Goal: Download file/media

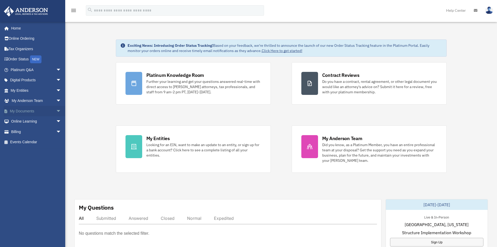
click at [25, 110] on link "My Documents arrow_drop_down" at bounding box center [37, 111] width 66 height 10
click at [56, 110] on span "arrow_drop_down" at bounding box center [61, 111] width 10 height 11
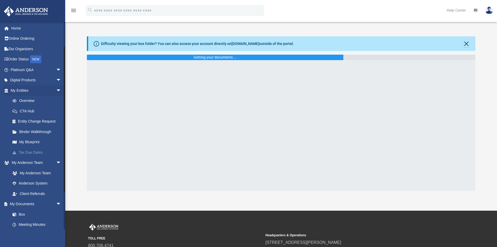
scroll to position [78, 0]
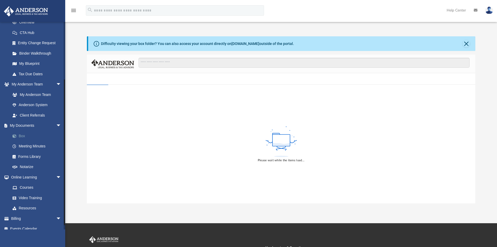
click at [24, 134] on link "Box" at bounding box center [38, 135] width 62 height 10
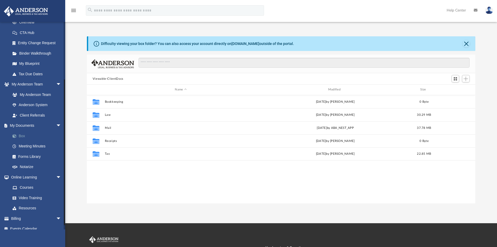
scroll to position [115, 385]
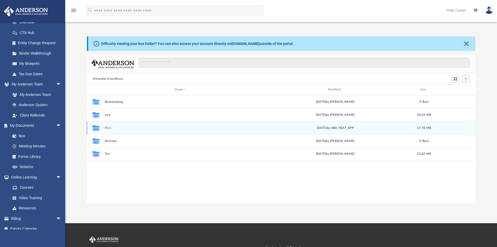
click at [109, 127] on button "Mail" at bounding box center [181, 127] width 152 height 3
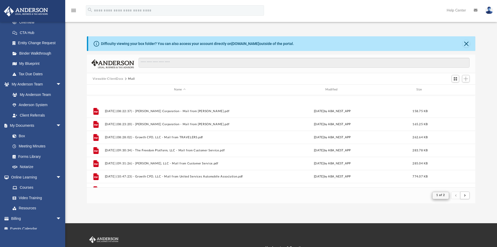
scroll to position [235, 0]
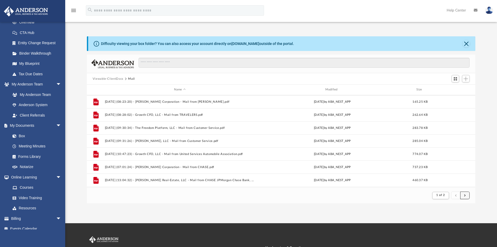
click at [467, 194] on button "submit" at bounding box center [464, 195] width 9 height 8
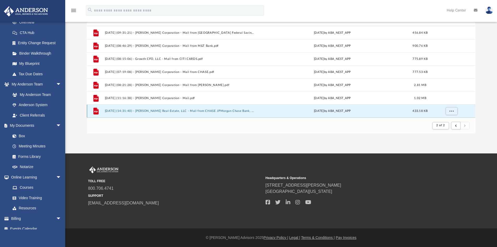
click at [248, 112] on button "2025.08.21 (14:31:40) - Bristow Real-Estate, LLC - Mail from CHASE JPMorgan Cha…" at bounding box center [180, 110] width 150 height 3
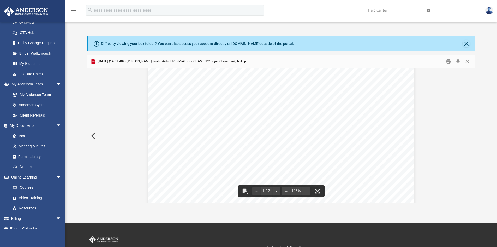
scroll to position [0, 0]
click at [457, 60] on button "Download" at bounding box center [457, 61] width 9 height 8
click at [96, 134] on button "Preview" at bounding box center [92, 135] width 11 height 15
click at [471, 134] on button "Preview" at bounding box center [469, 135] width 11 height 15
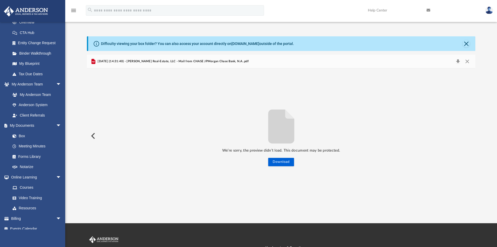
click at [487, 10] on img at bounding box center [489, 11] width 8 height 8
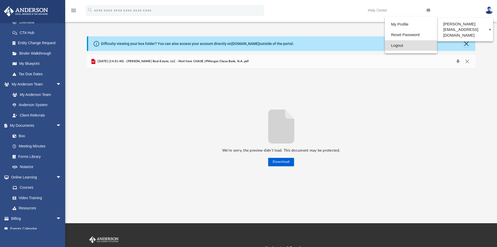
click at [398, 46] on link "Logout" at bounding box center [411, 45] width 52 height 11
